Goal: Task Accomplishment & Management: Manage account settings

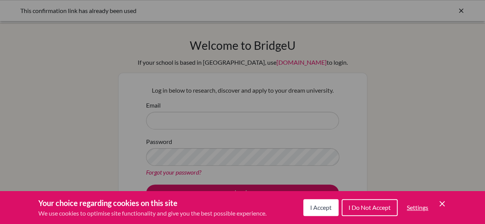
click at [389, 133] on div "Cookie Preferences" at bounding box center [242, 112] width 485 height 224
click at [325, 206] on span "I Accept" at bounding box center [320, 207] width 21 height 7
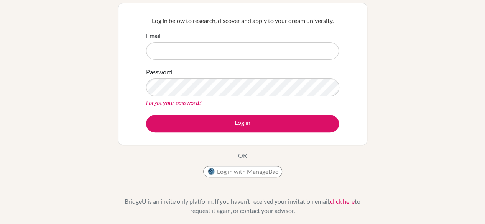
scroll to position [70, 0]
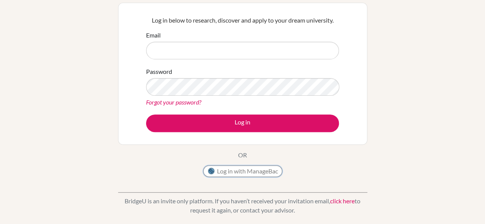
click at [257, 172] on button "Log in with ManageBac" at bounding box center [242, 171] width 79 height 11
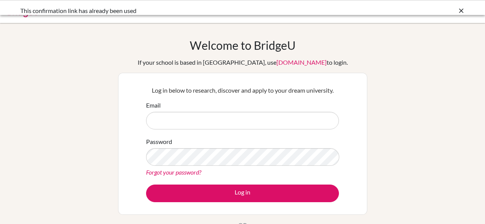
scroll to position [70, 0]
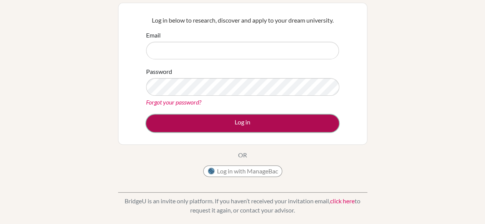
click at [266, 122] on button "Log in" at bounding box center [242, 124] width 193 height 18
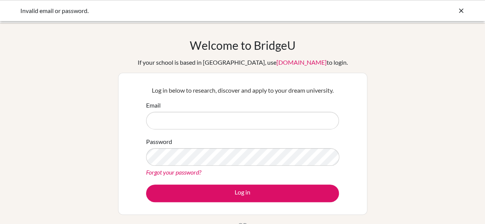
click at [154, 119] on input "Email" at bounding box center [242, 121] width 193 height 18
type input "[EMAIL_ADDRESS][PERSON_NAME][DOMAIN_NAME]"
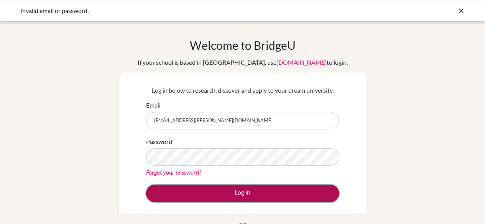
click at [248, 194] on button "Log in" at bounding box center [242, 194] width 193 height 18
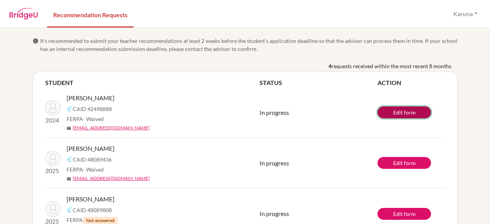
click at [411, 110] on link "Edit form" at bounding box center [405, 113] width 54 height 12
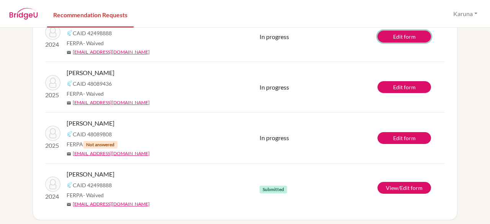
scroll to position [80, 0]
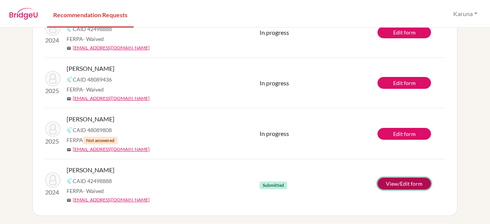
click at [397, 185] on link "View/Edit form" at bounding box center [405, 184] width 54 height 12
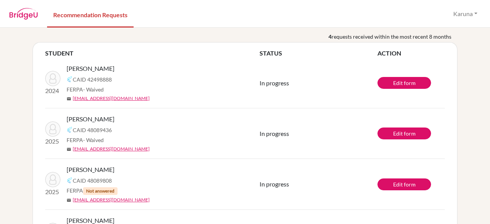
scroll to position [29, 0]
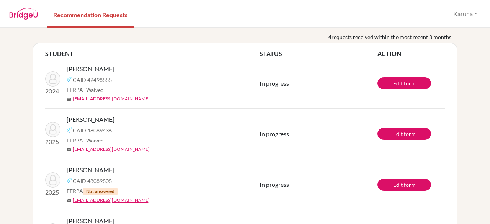
click at [100, 150] on link "[EMAIL_ADDRESS][DOMAIN_NAME]" at bounding box center [111, 149] width 77 height 7
click at [396, 134] on link "Edit form" at bounding box center [405, 134] width 54 height 12
